Goal: Task Accomplishment & Management: Use online tool/utility

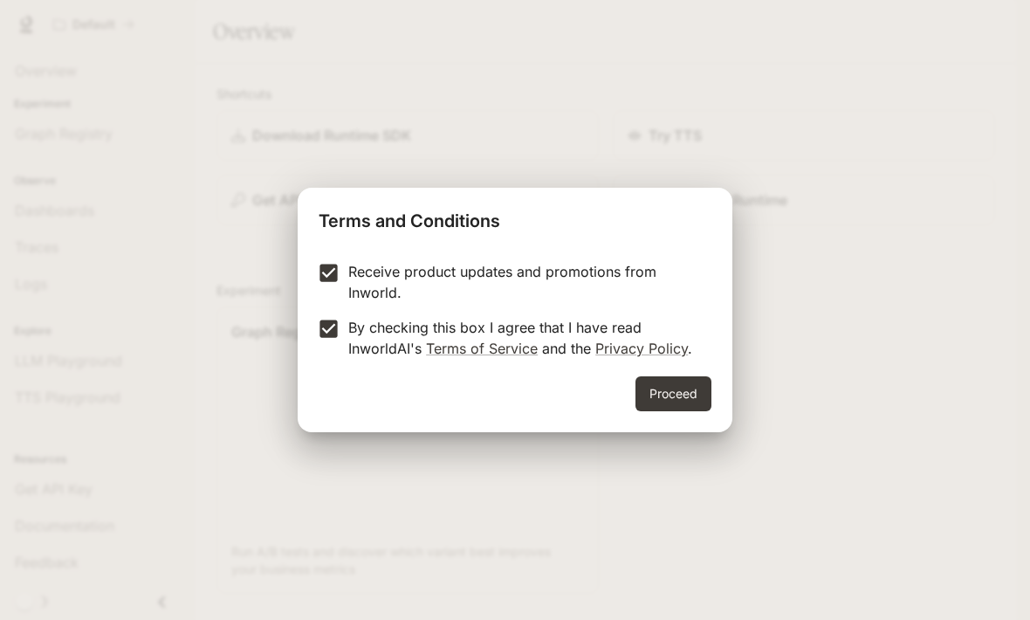
click at [670, 399] on button "Proceed" at bounding box center [673, 393] width 76 height 35
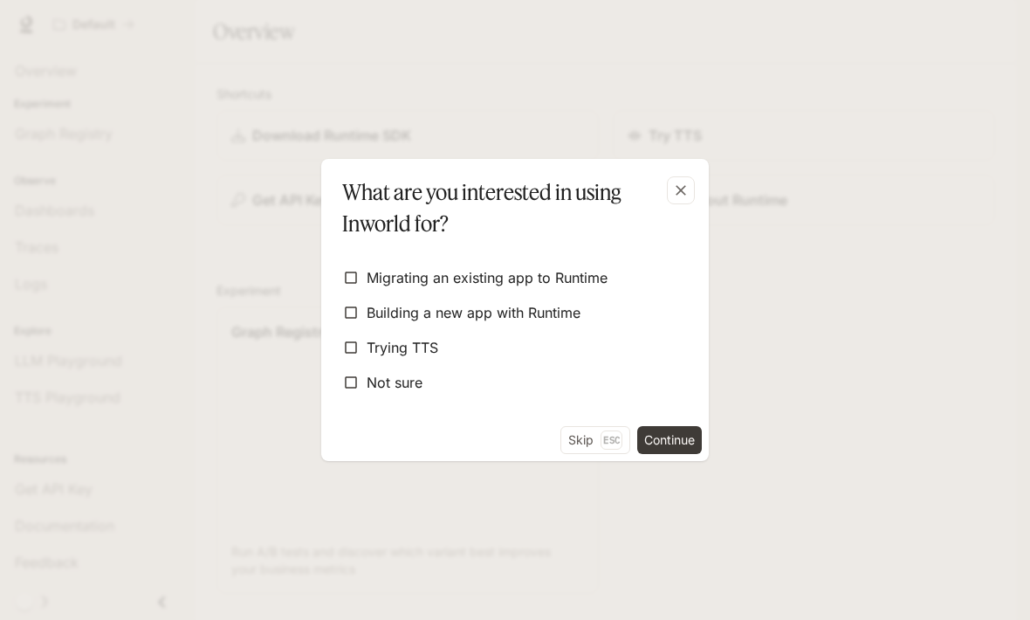
click at [596, 438] on button "Skip Esc" at bounding box center [595, 440] width 70 height 28
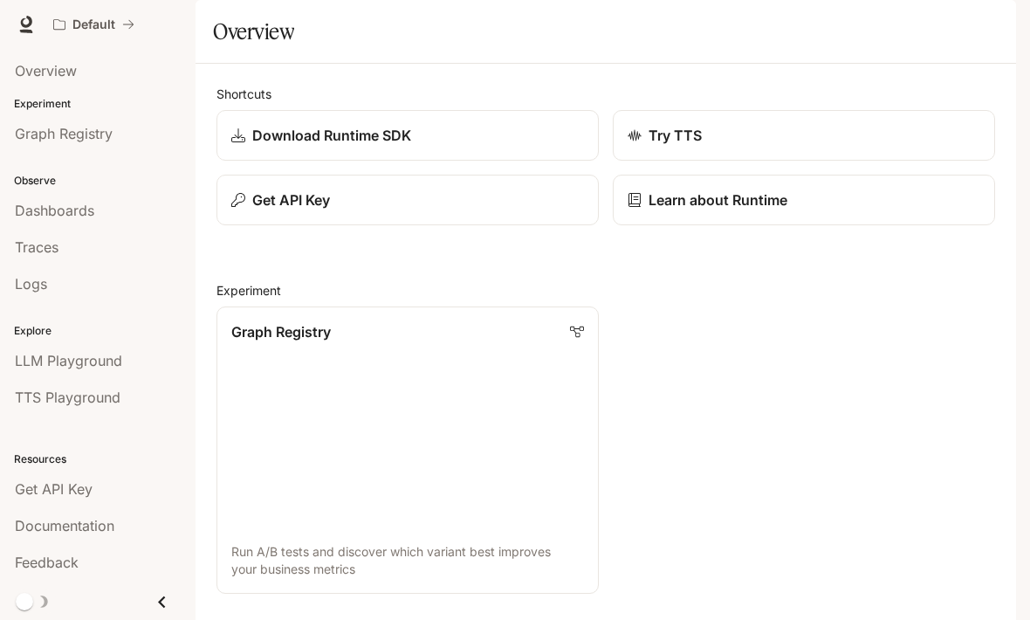
scroll to position [94, 0]
click at [216, 306] on link "Graph Registry Run A/B tests and discover which variant best improves your busi…" at bounding box center [407, 449] width 382 height 287
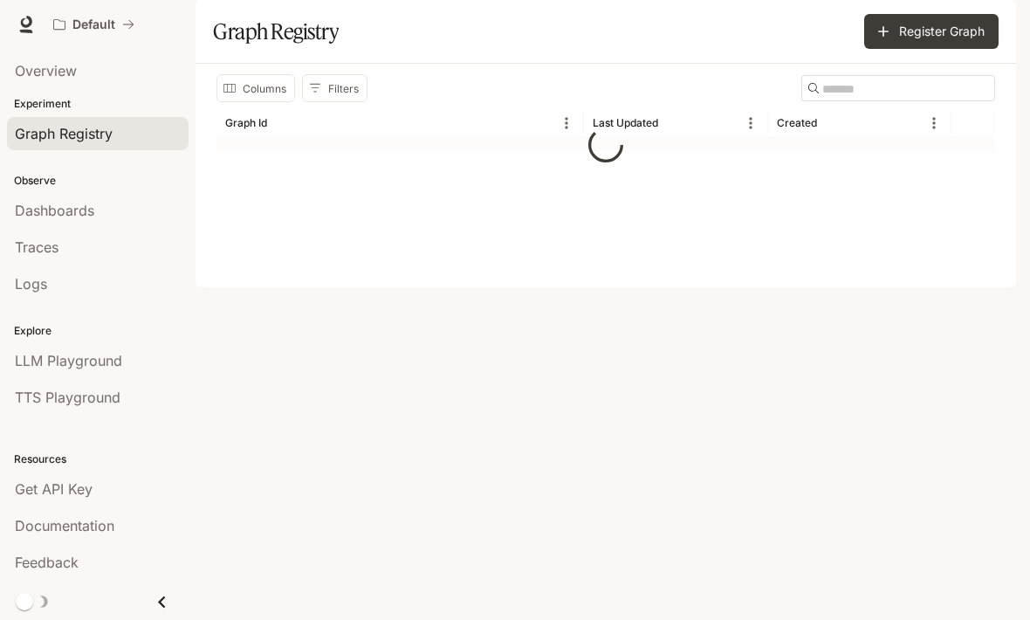
click at [215, 287] on div "Columns Filters ​ Graph Id Last Updated Created" at bounding box center [605, 175] width 820 height 223
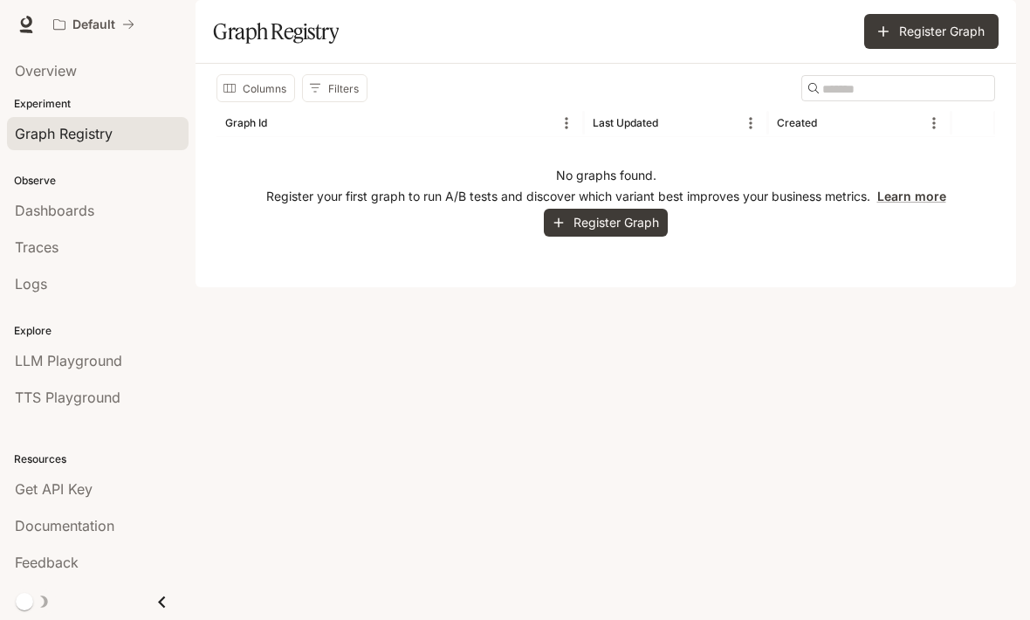
click at [117, 291] on div "Logs" at bounding box center [98, 283] width 166 height 21
click at [613, 237] on button "Register Graph" at bounding box center [606, 223] width 124 height 29
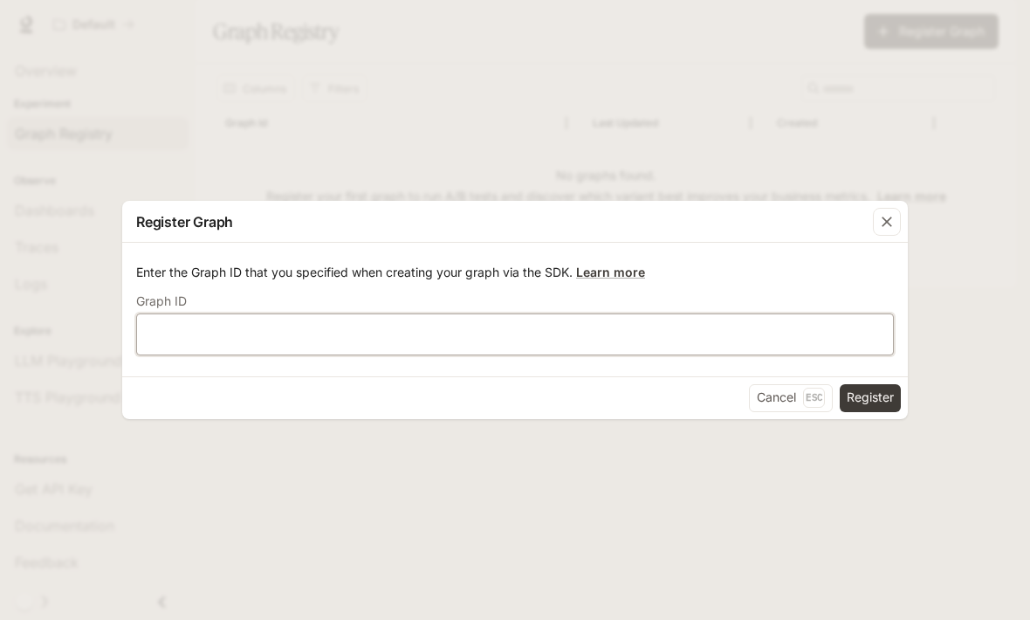
click at [678, 334] on input "text" at bounding box center [515, 333] width 756 height 17
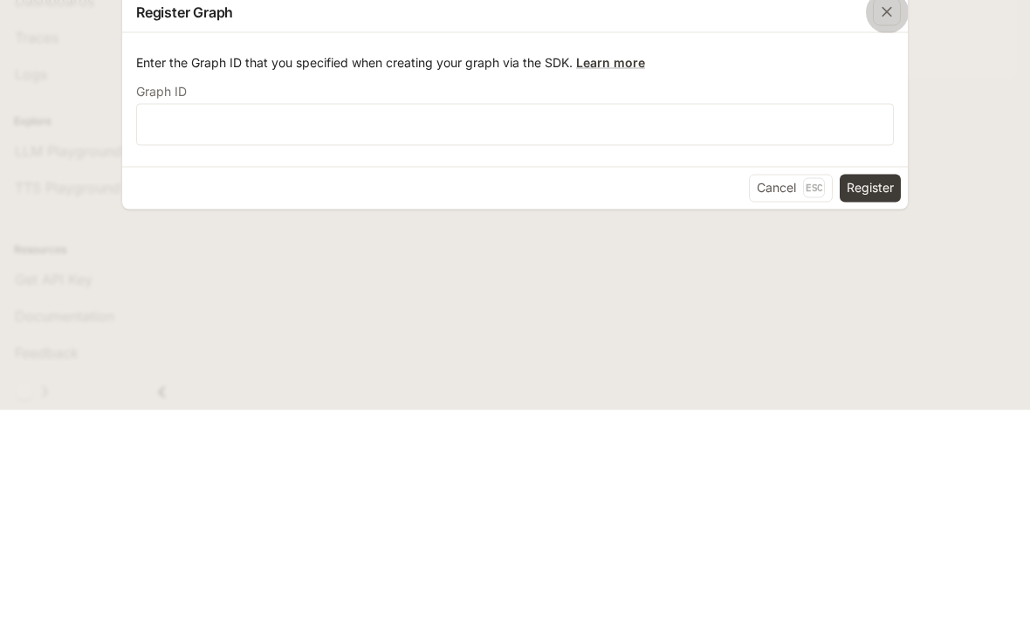
click at [889, 213] on icon "button" at bounding box center [886, 221] width 17 height 17
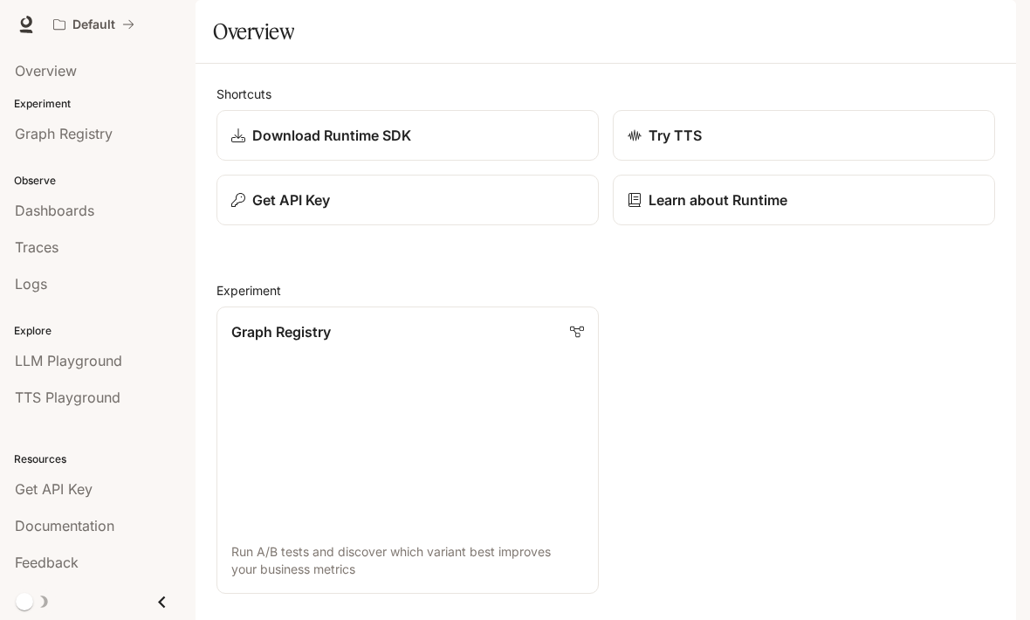
click at [1026, 376] on div "Skip to main content Default Documentation Documentation Portal Overview Experi…" at bounding box center [515, 310] width 1030 height 620
click at [95, 22] on p "Default" at bounding box center [93, 24] width 43 height 15
click at [115, 18] on div "Default" at bounding box center [87, 24] width 69 height 15
